Goal: Information Seeking & Learning: Learn about a topic

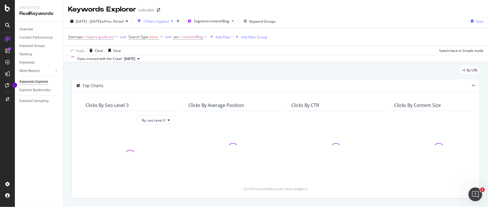
scroll to position [118, 0]
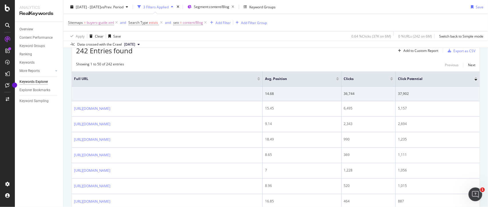
scroll to position [172, 0]
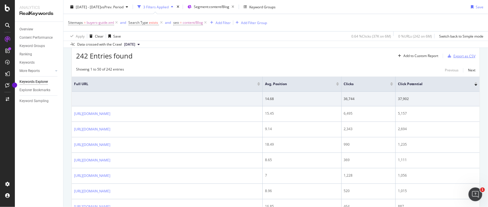
click at [465, 58] on div "Export as CSV" at bounding box center [465, 56] width 22 height 5
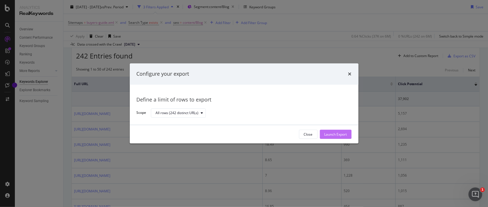
click at [342, 135] on div "Launch Export" at bounding box center [336, 134] width 23 height 5
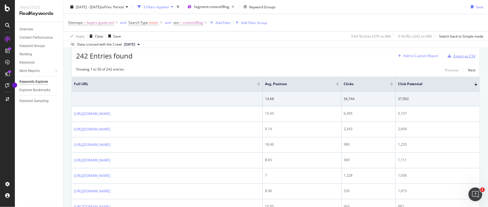
scroll to position [152, 0]
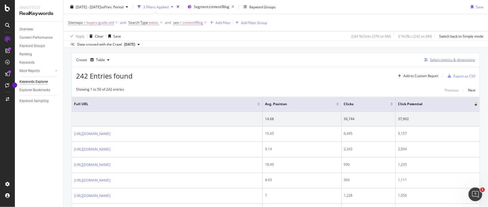
click at [432, 60] on div "Select metrics & dimensions" at bounding box center [452, 59] width 45 height 5
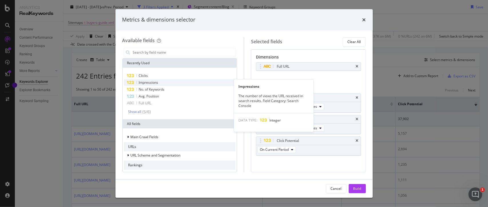
click at [145, 82] on span "Impressions" at bounding box center [148, 82] width 19 height 5
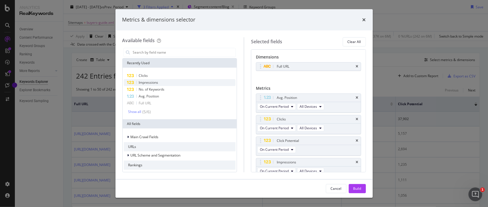
scroll to position [6, 0]
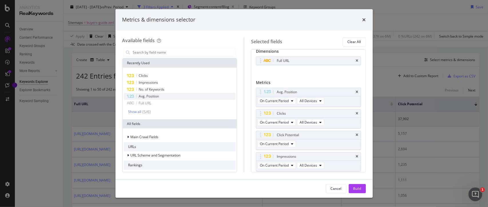
click at [143, 94] on span "Avg. Position" at bounding box center [149, 96] width 20 height 5
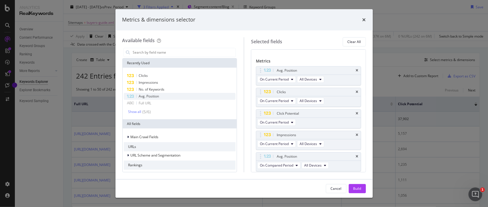
scroll to position [27, 0]
click at [356, 113] on icon "times" at bounding box center [357, 112] width 3 height 3
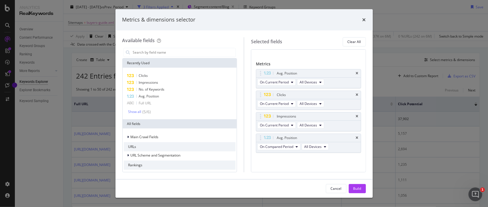
scroll to position [25, 0]
click at [356, 138] on icon "times" at bounding box center [357, 137] width 3 height 3
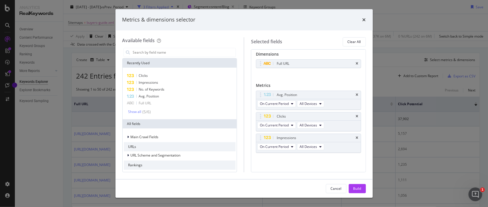
scroll to position [3, 0]
click at [159, 54] on input "modal" at bounding box center [184, 52] width 104 height 9
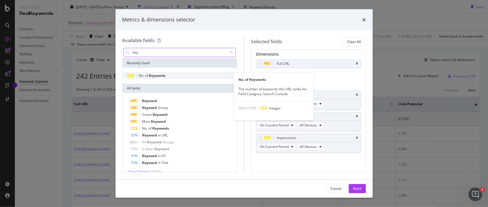
type input "key"
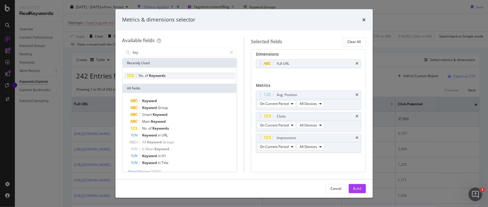
click at [158, 77] on span "Keywords" at bounding box center [157, 75] width 17 height 5
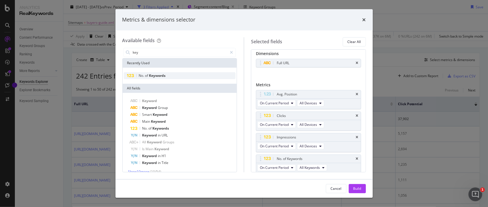
scroll to position [25, 0]
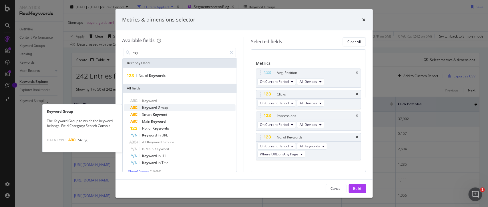
click at [158, 106] on span "Group" at bounding box center [163, 107] width 10 height 5
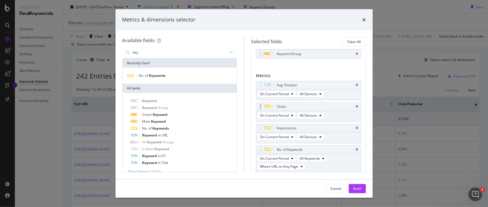
scroll to position [0, 0]
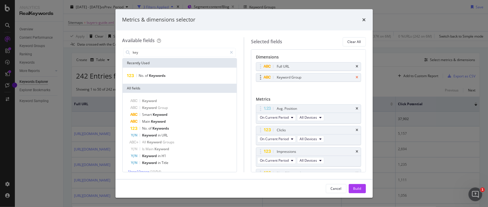
click at [356, 78] on icon "times" at bounding box center [357, 77] width 3 height 3
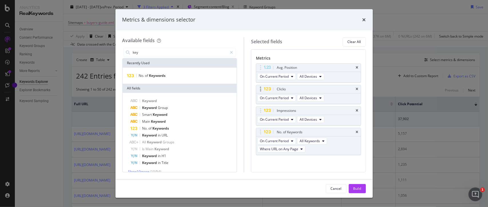
scroll to position [33, 0]
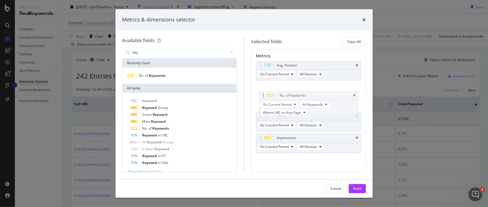
drag, startPoint x: 260, startPoint y: 130, endPoint x: 263, endPoint y: 95, distance: 35.0
click at [263, 95] on body "Analytics RealKeywords Overview Content Performance Keyword Groups Ranking Keyw…" at bounding box center [244, 103] width 488 height 207
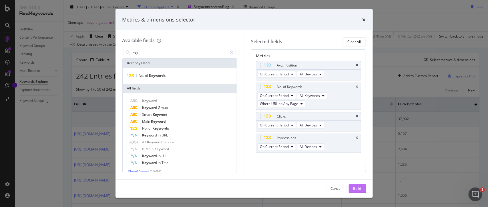
click at [354, 185] on div "Build" at bounding box center [358, 188] width 8 height 9
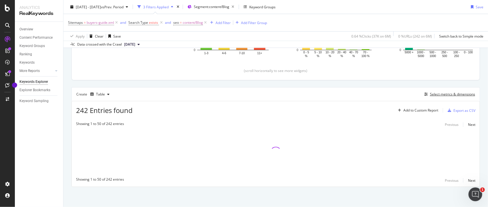
scroll to position [118, 0]
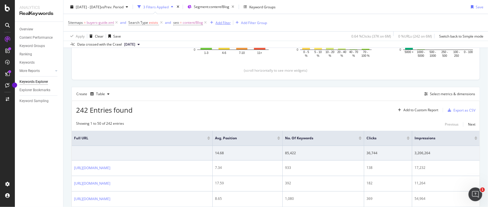
click at [226, 24] on div "Add Filter" at bounding box center [223, 22] width 15 height 5
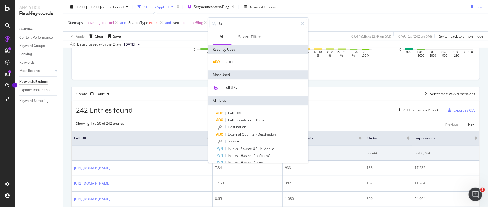
type input "ful"
click at [236, 66] on div "Full URL" at bounding box center [259, 62] width 100 height 16
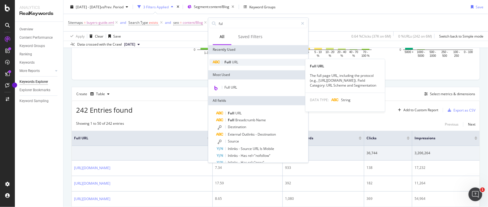
click at [237, 61] on span "URL" at bounding box center [235, 62] width 6 height 5
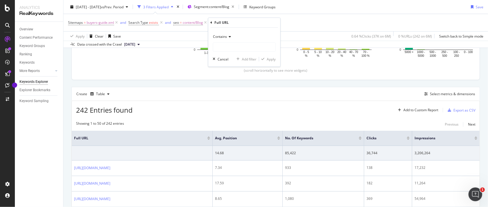
click at [222, 37] on span "Contains" at bounding box center [220, 36] width 14 height 5
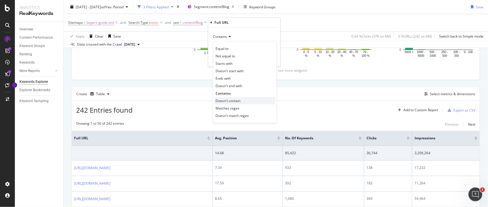
click at [219, 104] on div "Doesn't contain" at bounding box center [245, 100] width 61 height 7
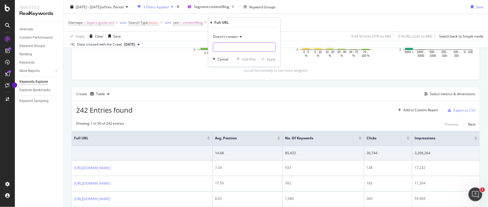
click at [219, 48] on input "text" at bounding box center [244, 46] width 62 height 9
type input "#"
click at [271, 58] on div "Apply" at bounding box center [271, 59] width 9 height 5
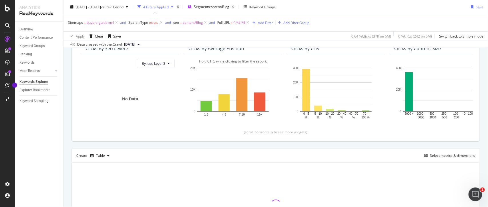
scroll to position [53, 0]
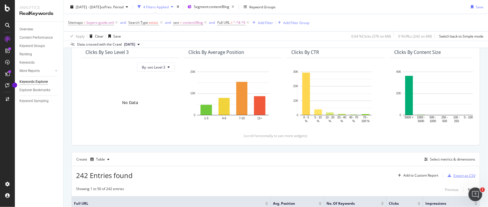
click at [448, 175] on icon "button" at bounding box center [449, 174] width 3 height 3
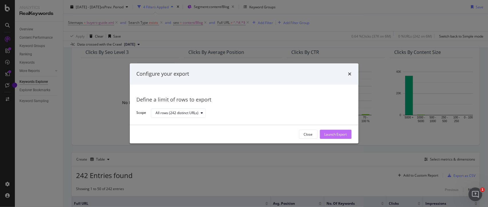
click at [337, 134] on div "Launch Export" at bounding box center [336, 134] width 23 height 5
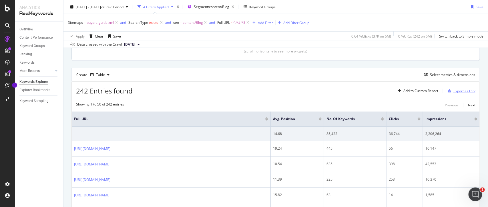
scroll to position [138, 0]
click at [320, 117] on div at bounding box center [320, 116] width 3 height 1
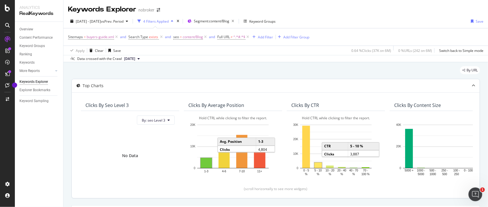
click at [207, 165] on rect "A chart." at bounding box center [206, 163] width 11 height 10
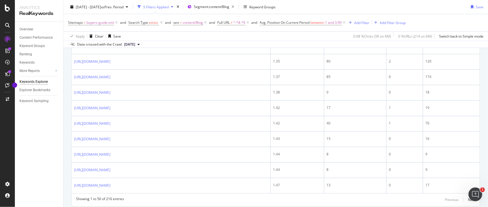
scroll to position [866, 0]
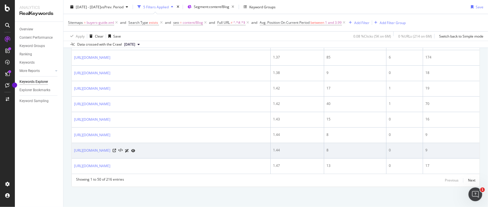
drag, startPoint x: 62, startPoint y: 149, endPoint x: 162, endPoint y: 154, distance: 99.4
click at [162, 154] on div "Analytics RealKeywords Overview Content Performance Keyword Groups Ranking Keyw…" at bounding box center [252, 103] width 474 height 207
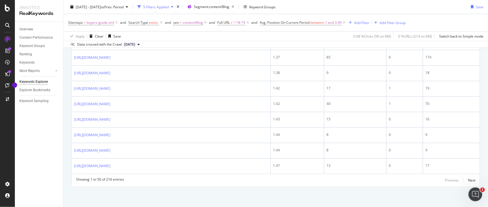
click at [62, 153] on div "Overview Content Performance Keyword Groups Ranking Keywords More Reports Count…" at bounding box center [39, 114] width 48 height 185
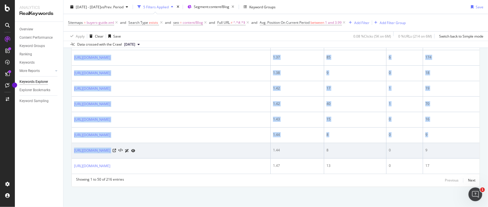
drag, startPoint x: 70, startPoint y: 150, endPoint x: 188, endPoint y: 151, distance: 118.2
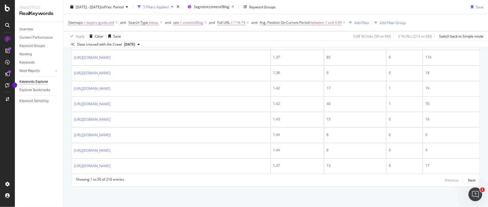
click at [59, 151] on div "Overview Content Performance Keyword Groups Ranking Keywords More Reports Count…" at bounding box center [39, 114] width 48 height 185
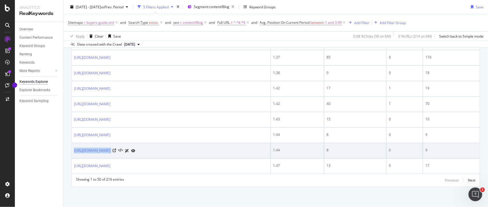
drag, startPoint x: 215, startPoint y: 150, endPoint x: 72, endPoint y: 153, distance: 143.1
click at [72, 153] on td "[URL][DOMAIN_NAME]" at bounding box center [171, 150] width 199 height 15
copy div "[URL][DOMAIN_NAME]"
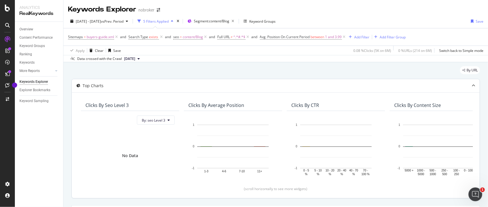
scroll to position [162, 0]
